Goal: Task Accomplishment & Management: Manage account settings

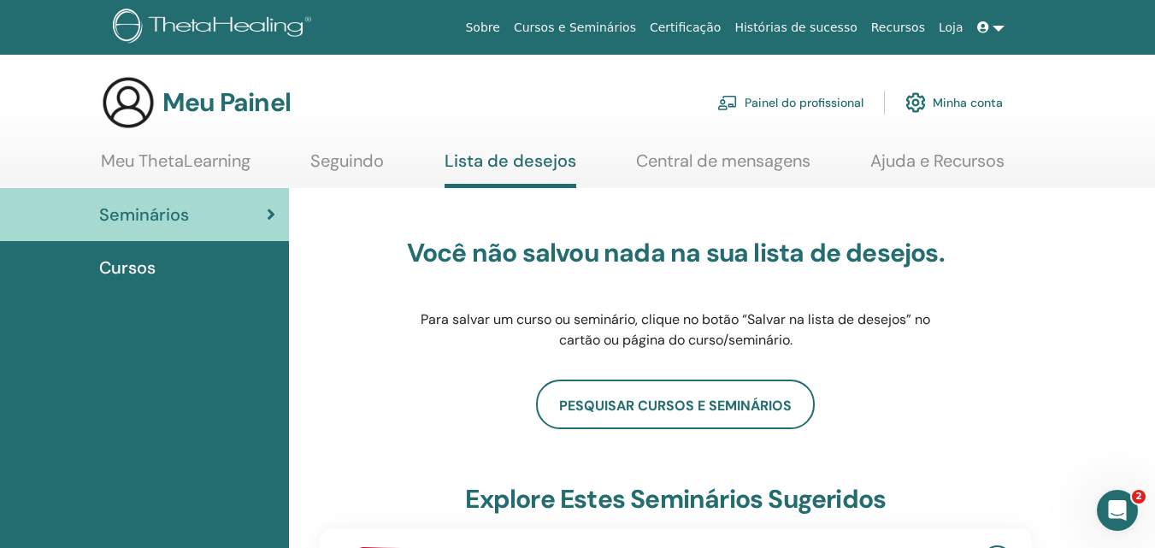
click at [870, 27] on link at bounding box center [990, 28] width 41 height 32
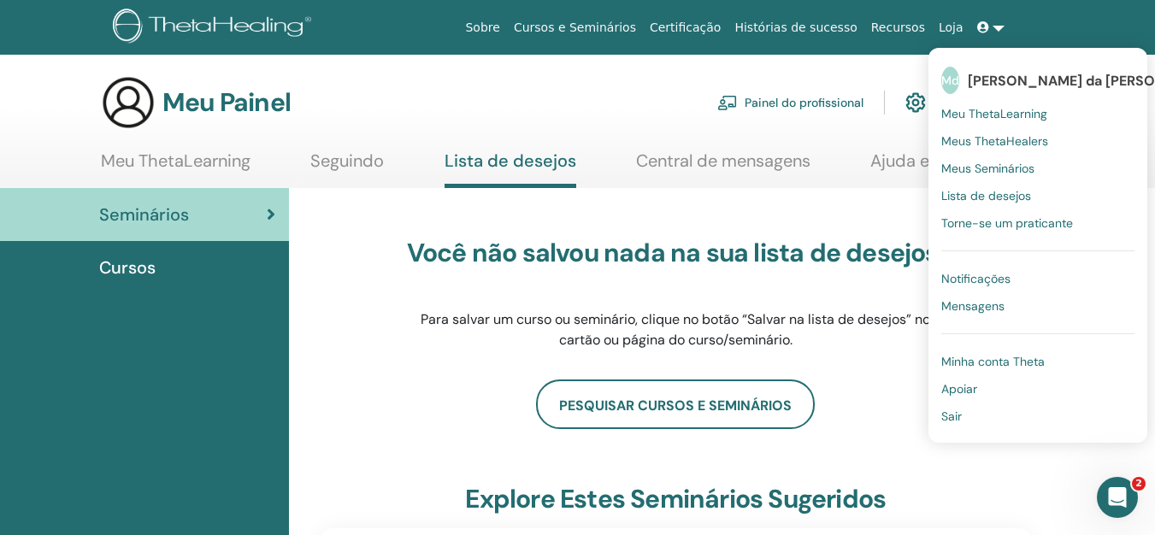
click at [489, 218] on div "Você não salvou nada na sua lista de desejos. Para salvar um curso ou seminário…" at bounding box center [675, 294] width 538 height 171
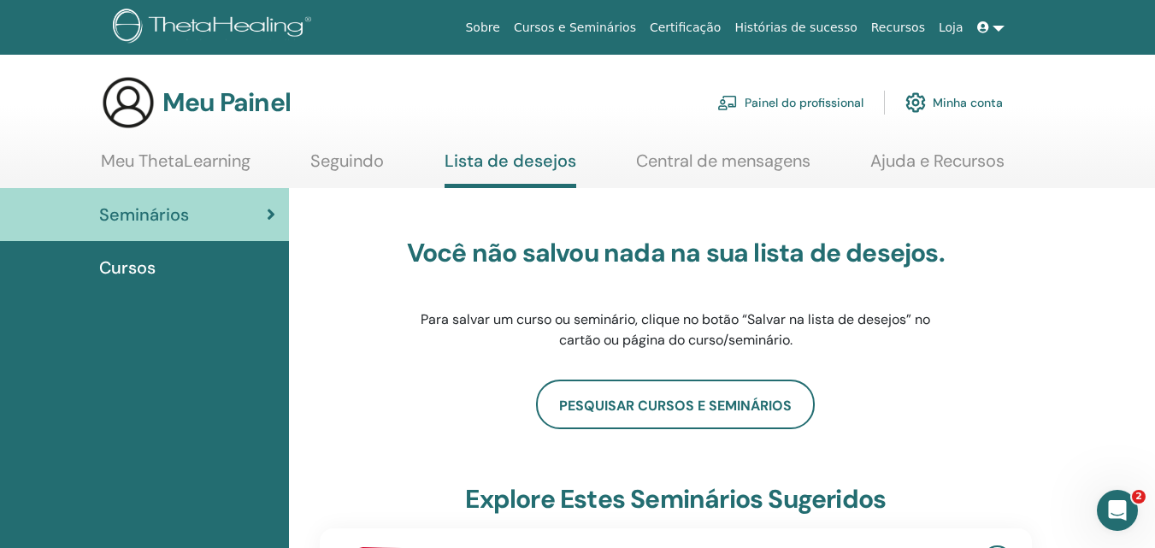
click at [720, 22] on font "Certificação" at bounding box center [685, 28] width 71 height 14
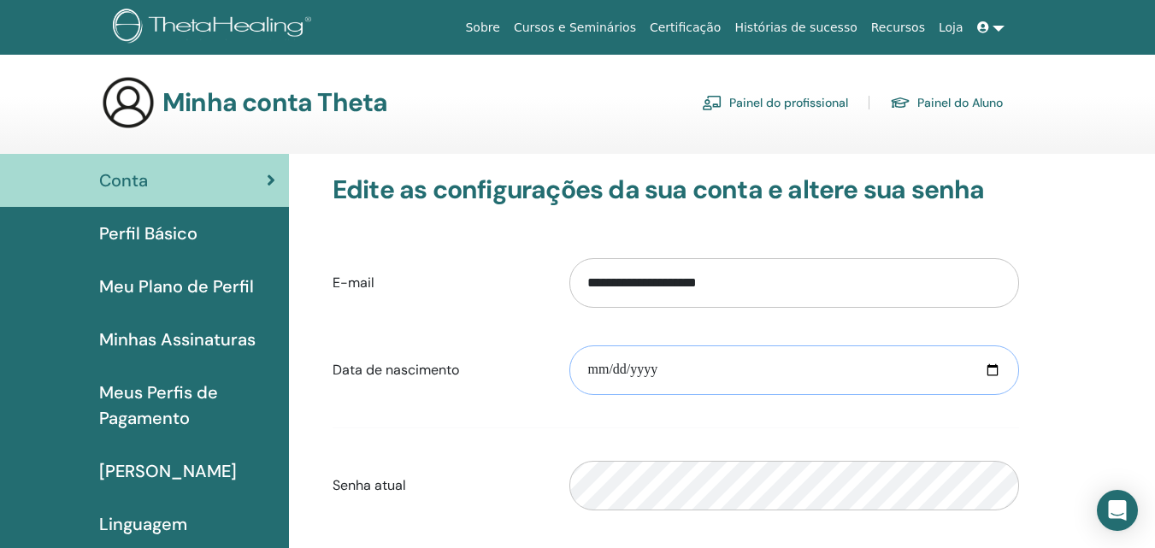
click at [754, 374] on input "date" at bounding box center [794, 370] width 450 height 50
type input "**********"
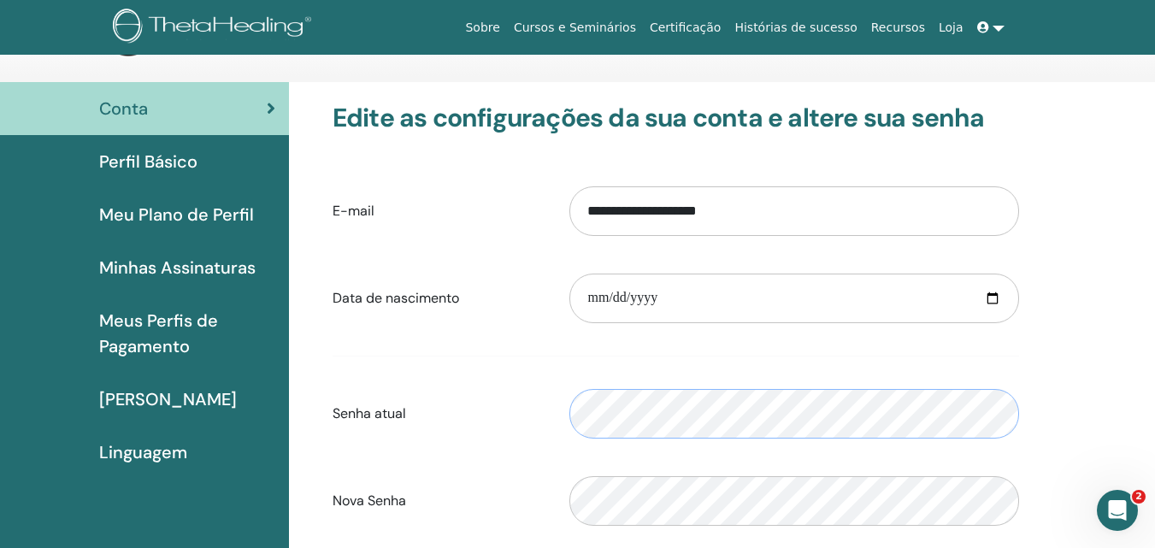
scroll to position [209, 0]
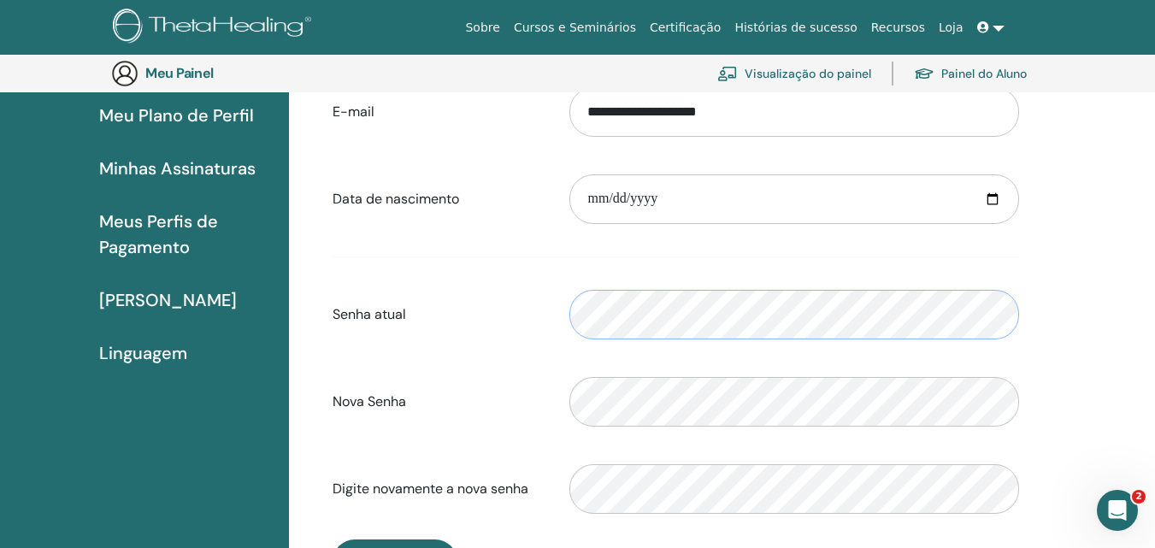
click at [568, 320] on div "Por favor, insira uma senha válida" at bounding box center [793, 315] width 475 height 74
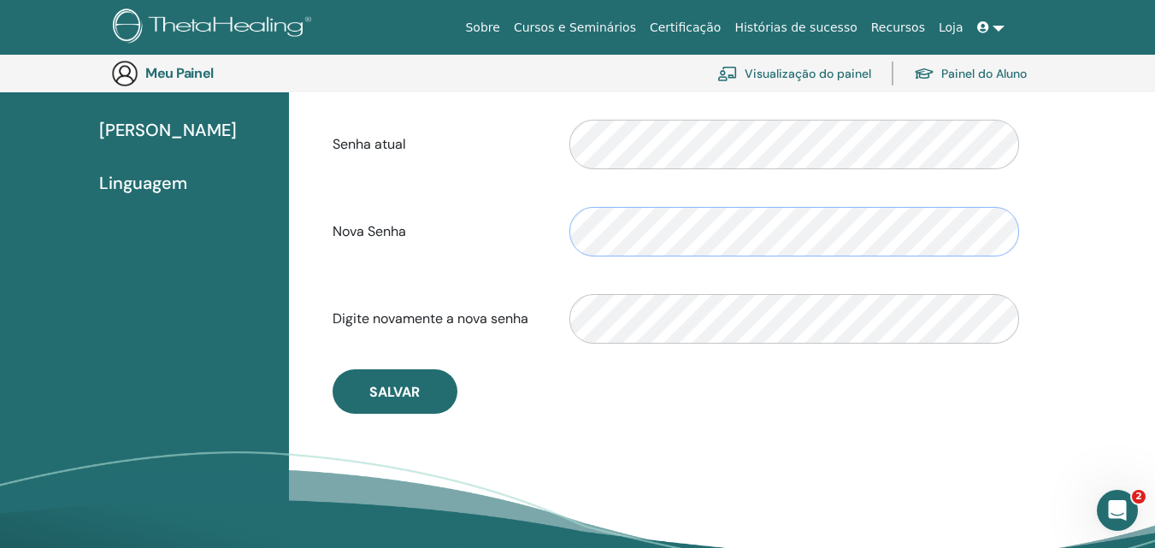
scroll to position [379, 0]
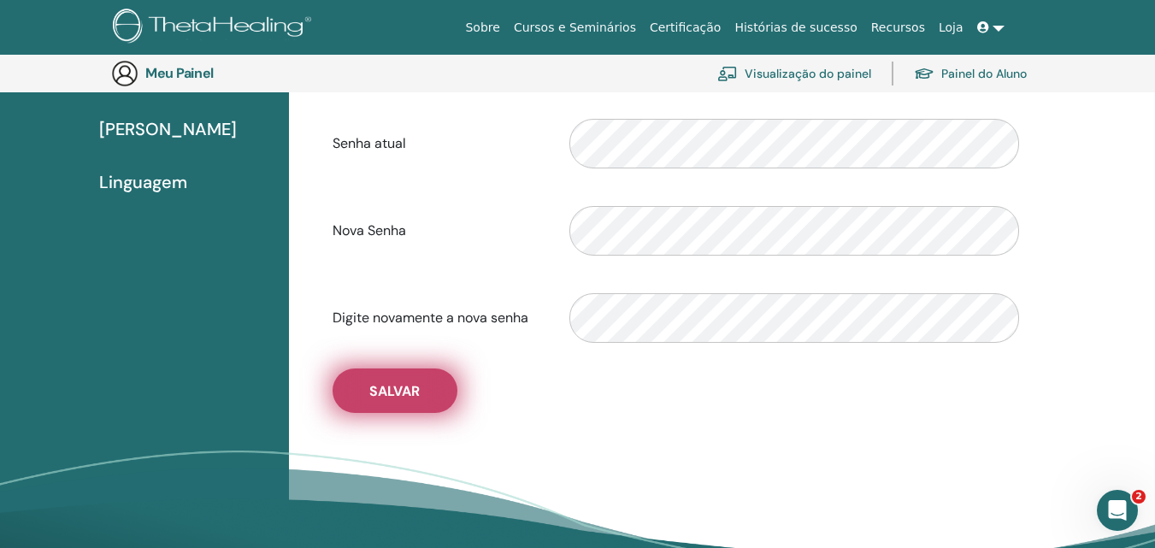
click at [400, 393] on font "Salvar" at bounding box center [394, 391] width 50 height 18
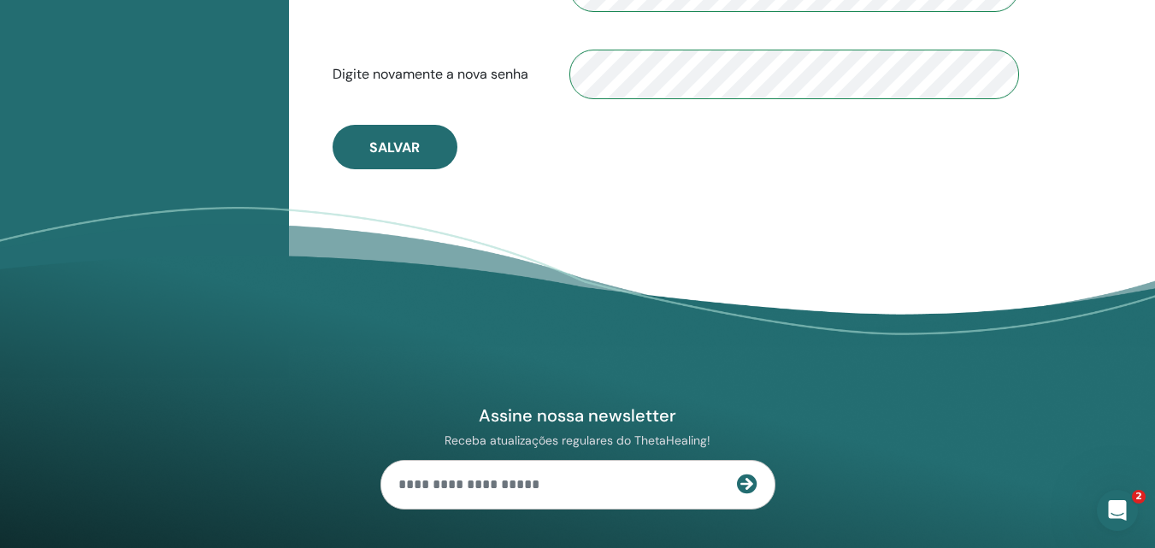
scroll to position [636, 0]
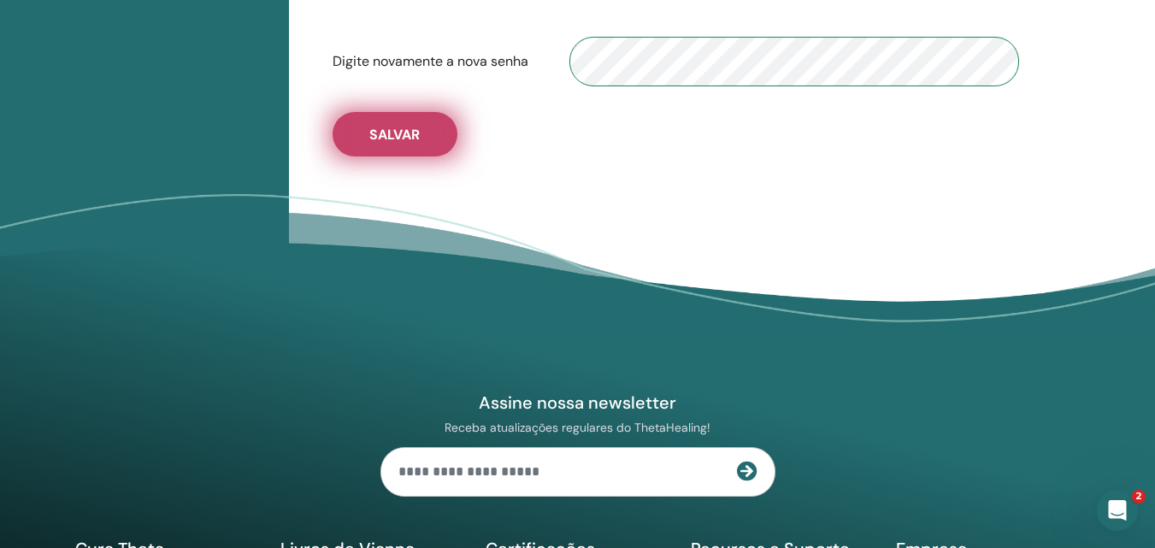
click at [413, 126] on font "Salvar" at bounding box center [394, 135] width 50 height 18
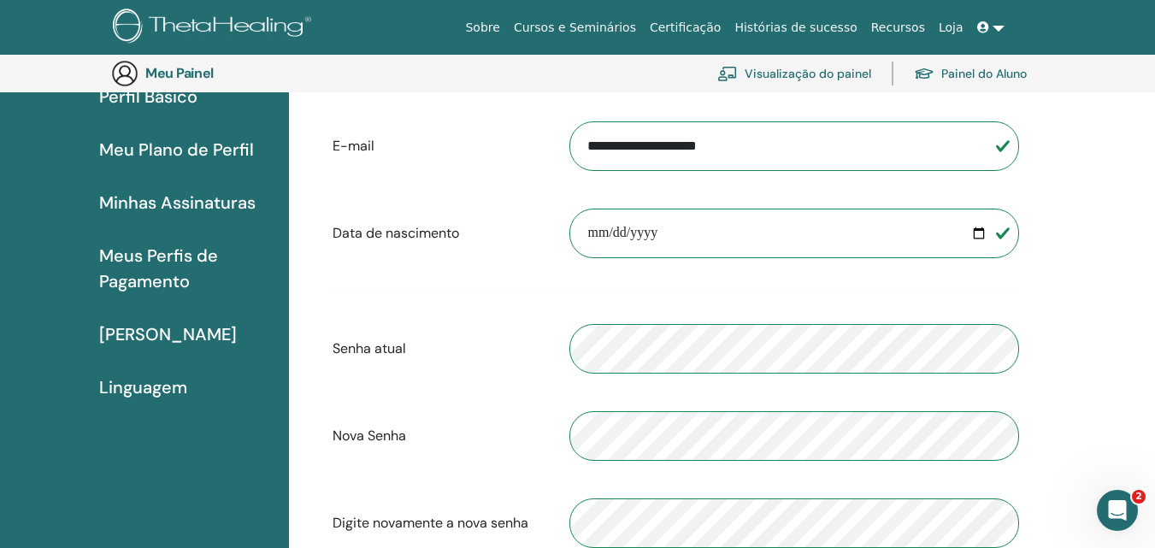
scroll to position [465, 0]
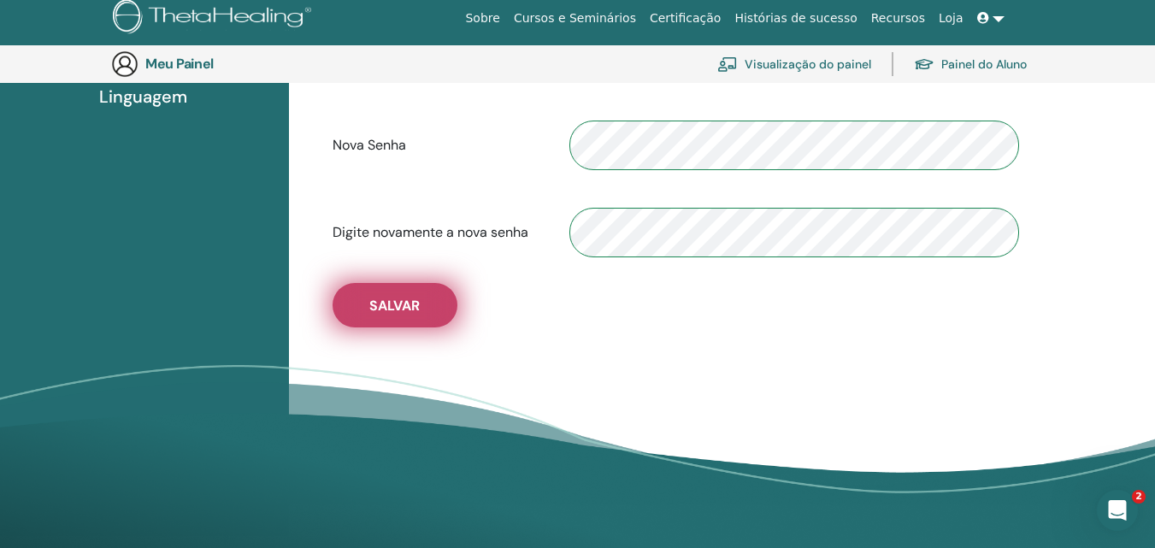
click at [380, 299] on font "Salvar" at bounding box center [394, 306] width 50 height 18
click at [380, 297] on font "Salvar" at bounding box center [394, 306] width 50 height 18
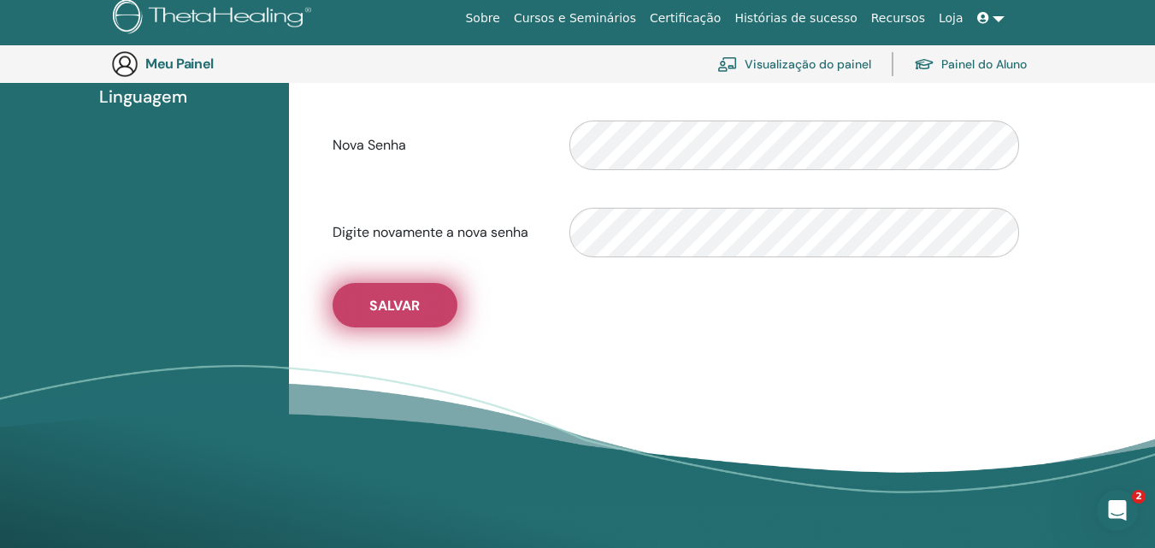
click at [380, 297] on font "Salvar" at bounding box center [394, 306] width 50 height 18
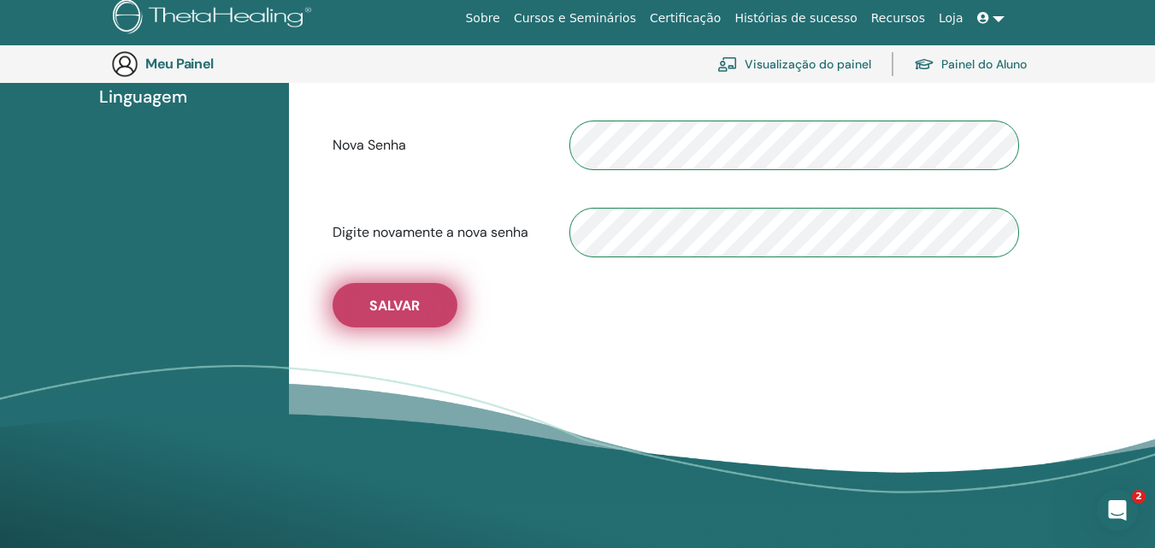
click at [402, 307] on font "Salvar" at bounding box center [394, 306] width 50 height 18
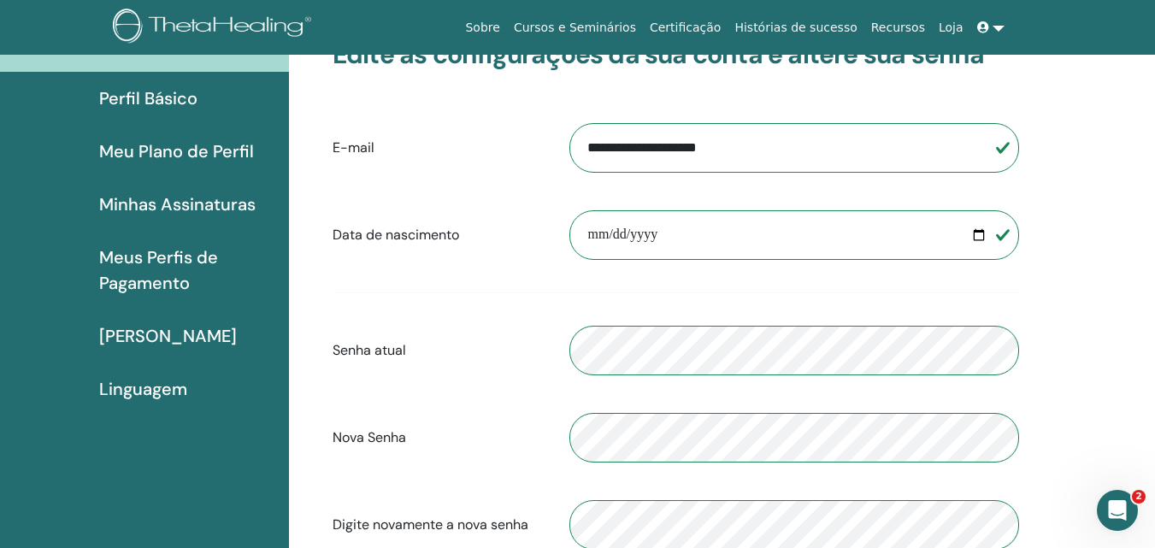
scroll to position [0, 0]
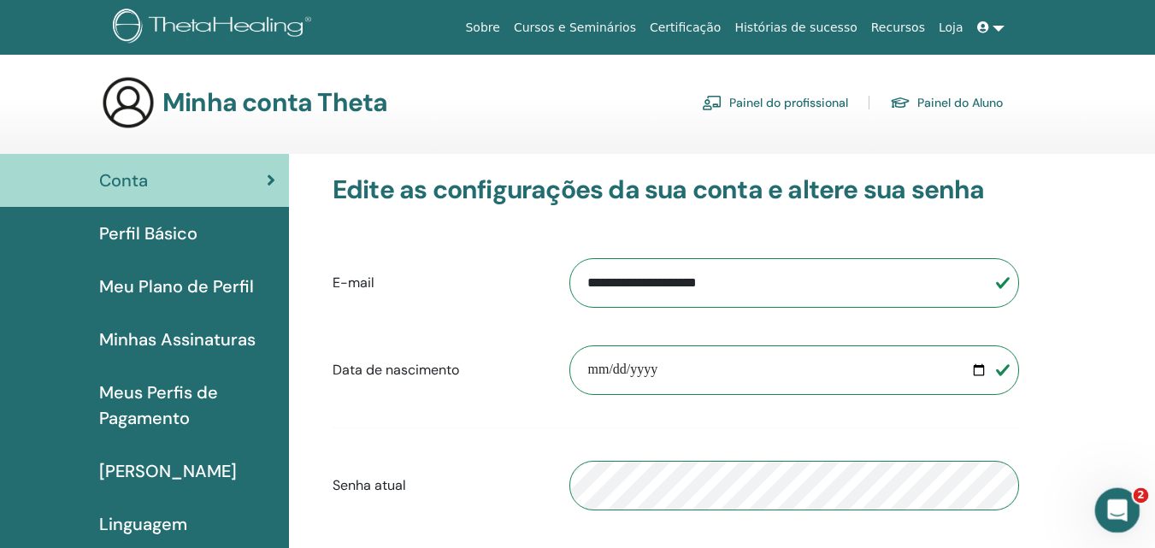
click at [1099, 498] on div "Abertura do Messenger da Intercom" at bounding box center [1114, 507] width 56 height 56
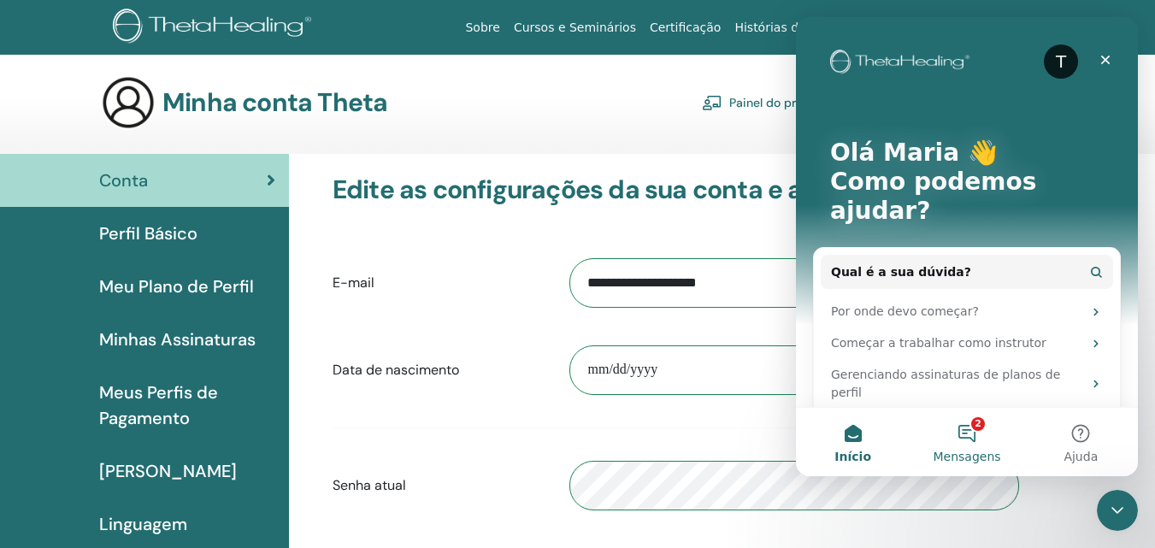
click at [962, 434] on button "2 Mensagens" at bounding box center [966, 442] width 114 height 68
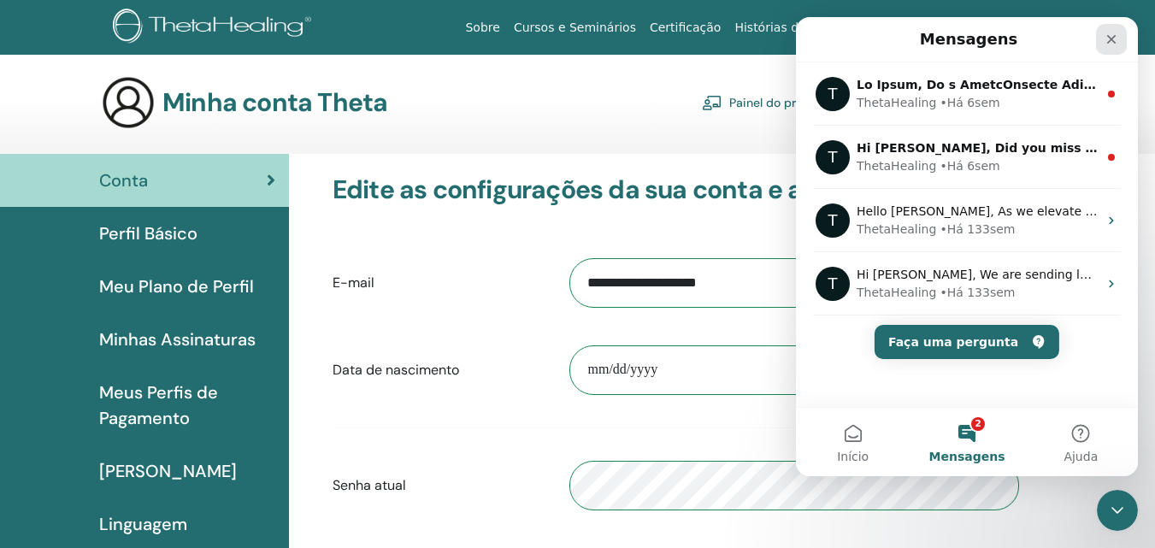
click at [1119, 33] on div "Fechar" at bounding box center [1111, 39] width 31 height 31
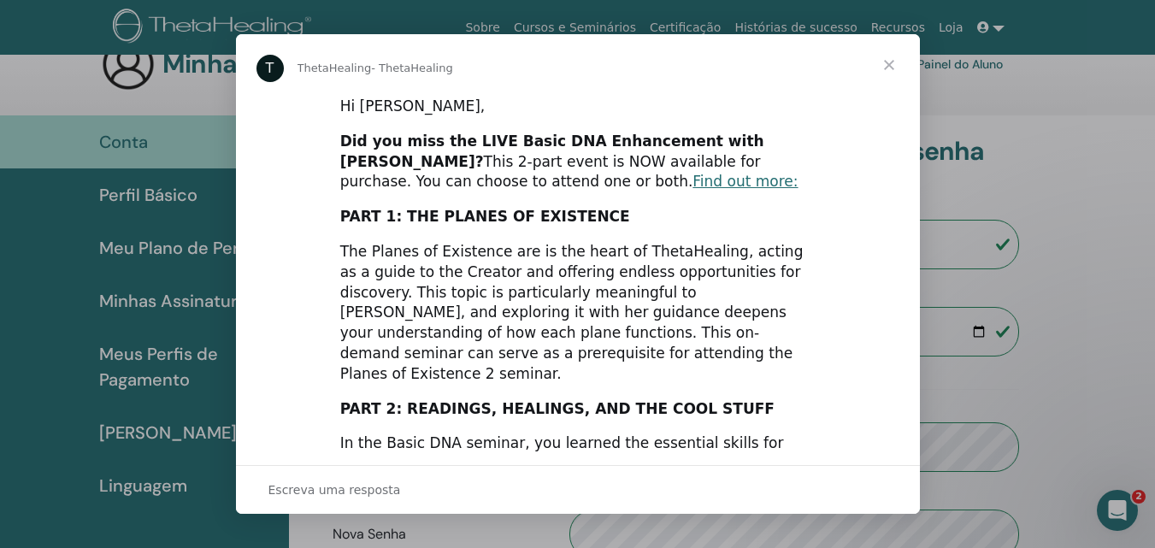
scroll to position [85, 0]
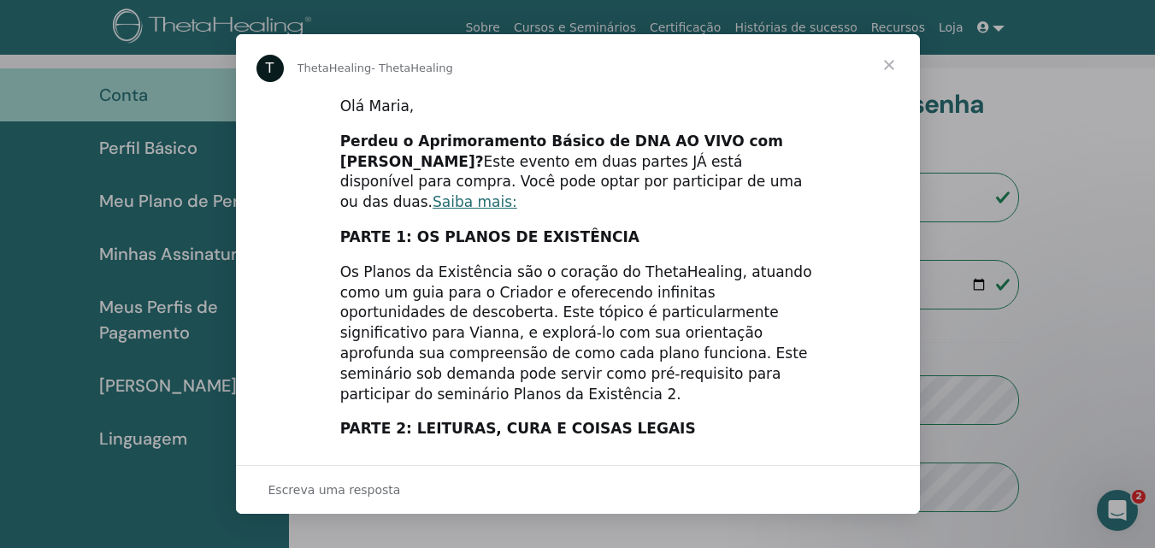
click at [892, 62] on span "Fechar" at bounding box center [889, 65] width 62 height 62
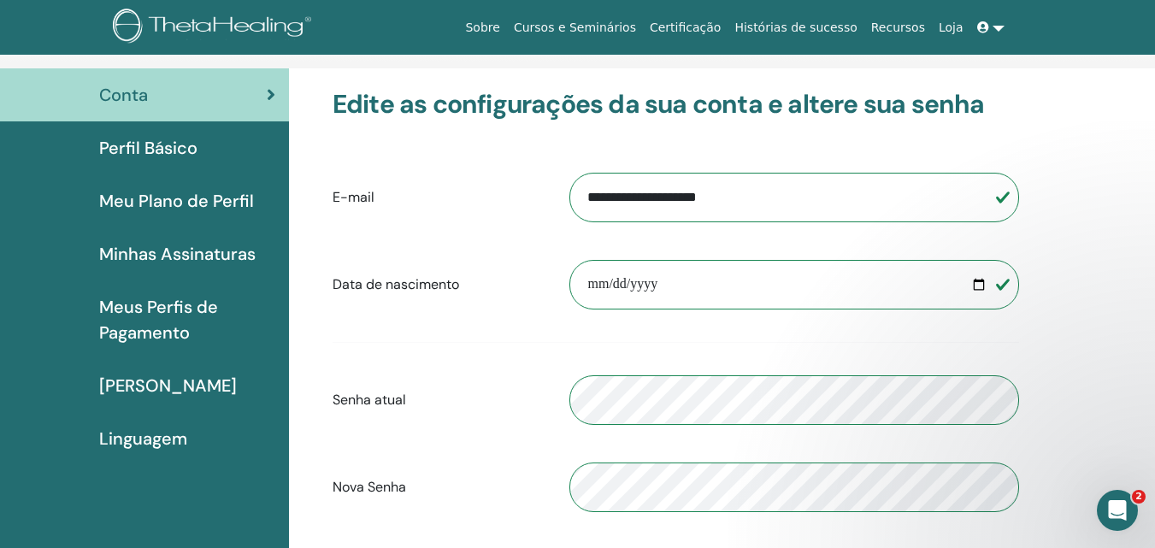
scroll to position [0, 0]
